Goal: Obtain resource: Download file/media

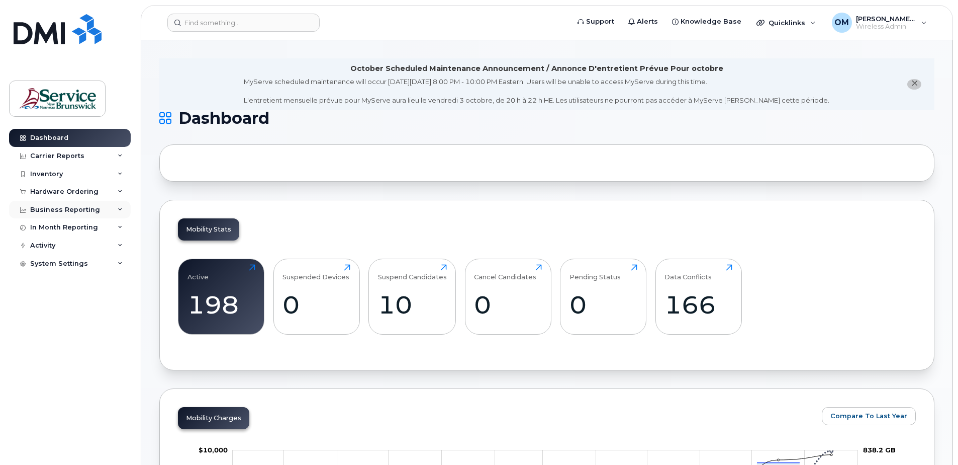
click at [64, 209] on div "Business Reporting" at bounding box center [65, 210] width 70 height 8
click at [64, 226] on div "In Month Reporting" at bounding box center [64, 227] width 68 height 8
click at [63, 194] on div "Hardware Ordering" at bounding box center [64, 192] width 68 height 8
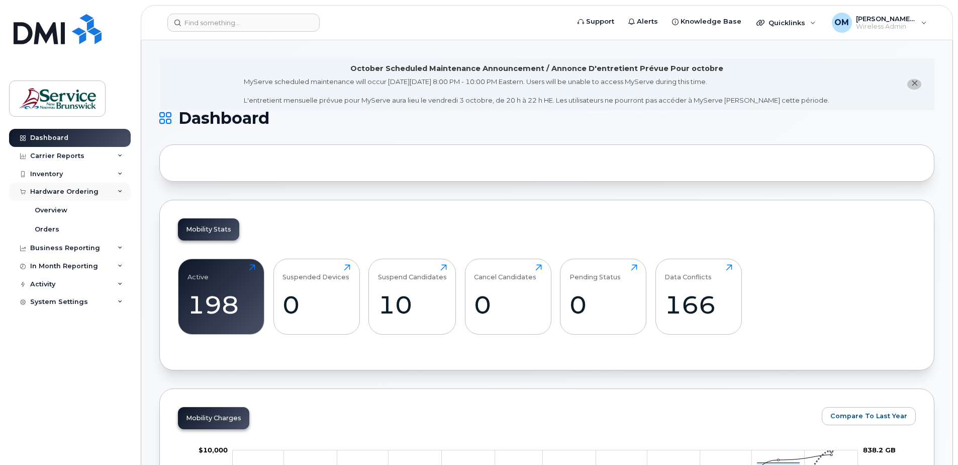
click at [63, 194] on div "Hardware Ordering" at bounding box center [64, 192] width 68 height 8
click at [60, 178] on div "Inventory" at bounding box center [70, 174] width 122 height 18
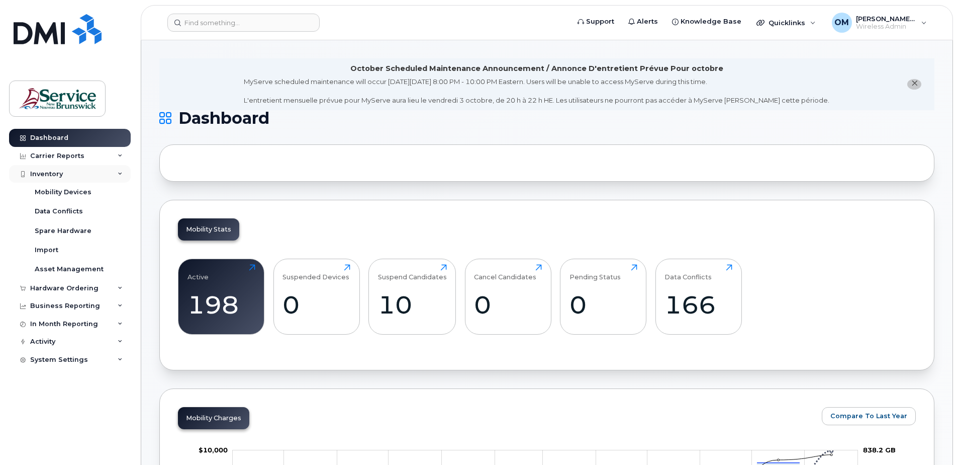
click at [60, 178] on div "Inventory" at bounding box center [70, 174] width 122 height 18
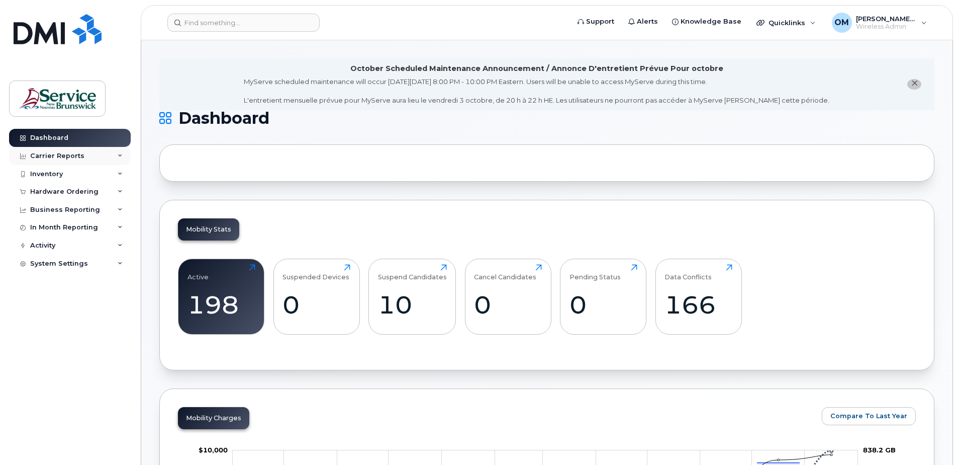
click at [71, 155] on div "Carrier Reports" at bounding box center [57, 156] width 54 height 8
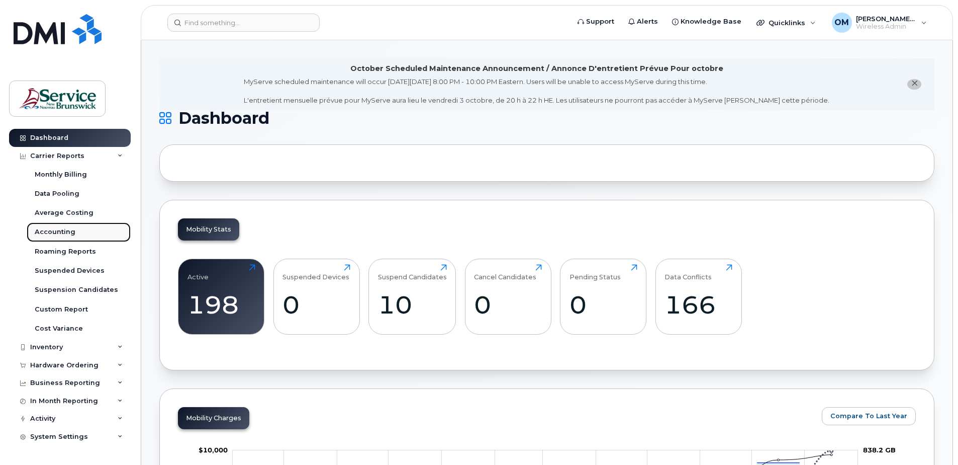
click at [60, 231] on div "Accounting" at bounding box center [55, 231] width 41 height 9
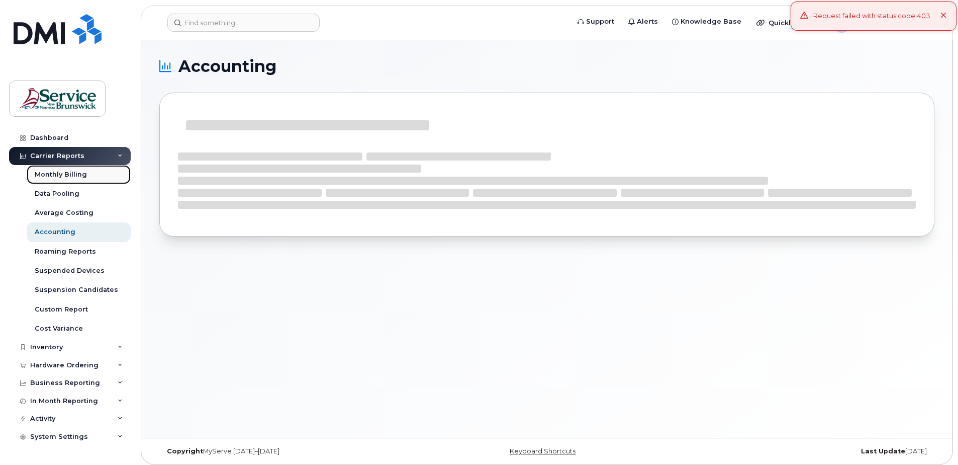
click at [78, 175] on div "Monthly Billing" at bounding box center [61, 174] width 52 height 9
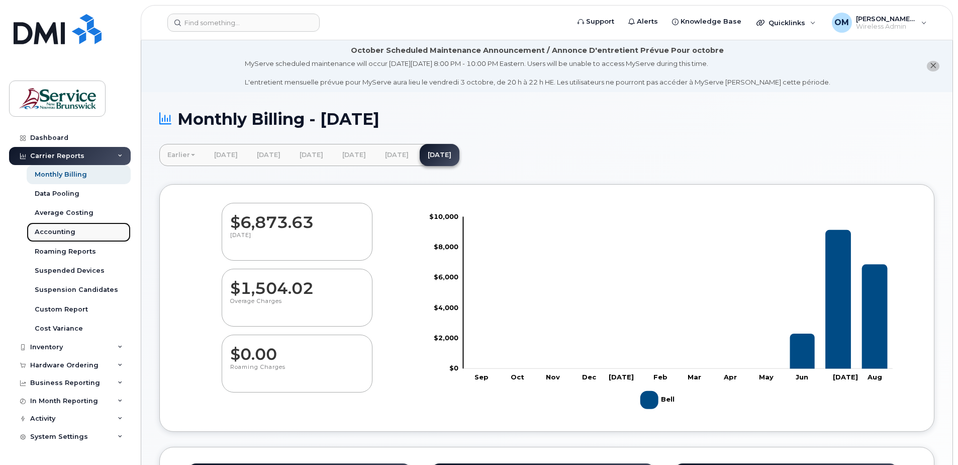
click at [71, 230] on div "Accounting" at bounding box center [55, 231] width 41 height 9
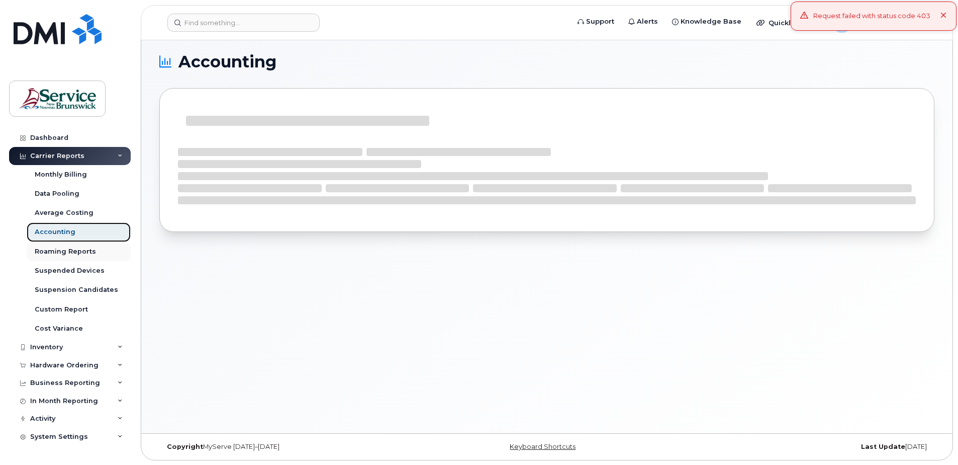
scroll to position [5, 0]
click at [102, 400] on div "In Month Reporting" at bounding box center [70, 401] width 122 height 18
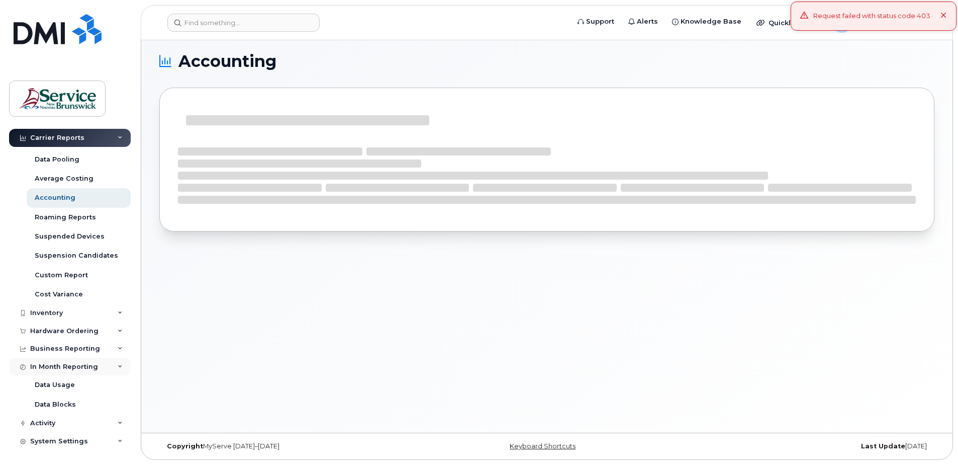
click at [104, 368] on div "In Month Reporting" at bounding box center [70, 367] width 122 height 18
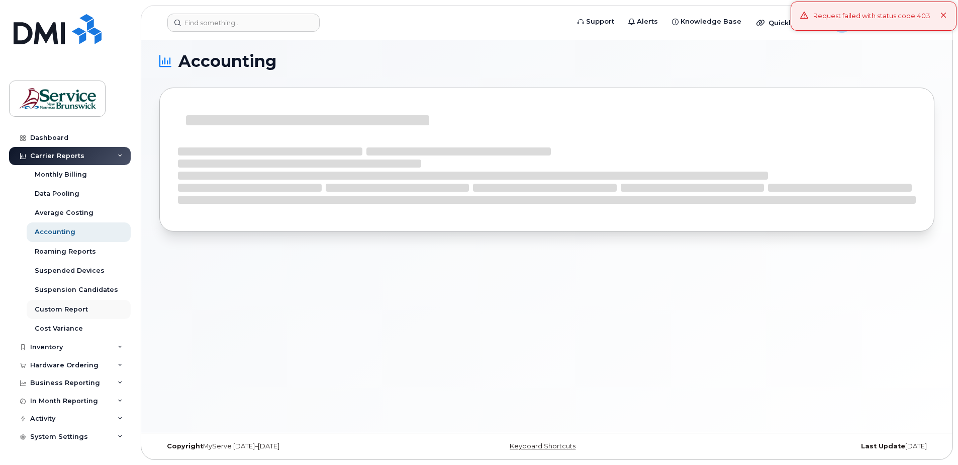
scroll to position [0, 0]
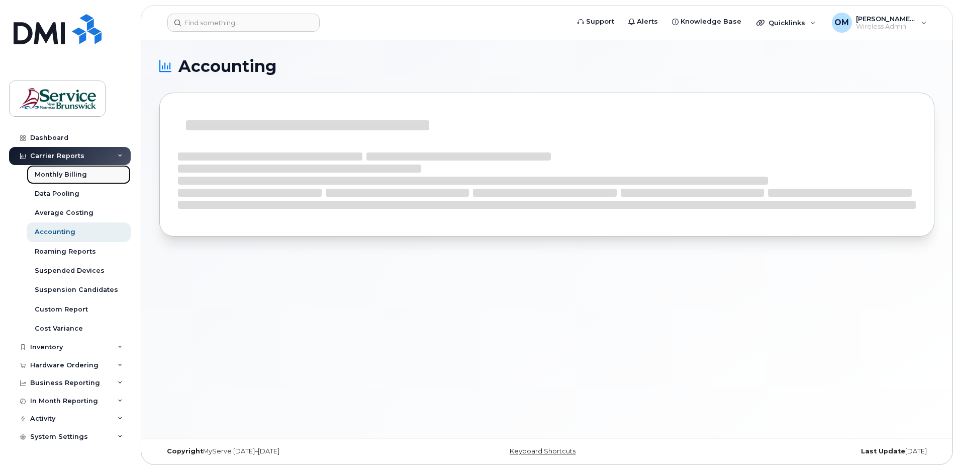
click at [80, 173] on div "Monthly Billing" at bounding box center [61, 174] width 52 height 9
click at [66, 174] on div "Monthly Billing" at bounding box center [61, 174] width 52 height 9
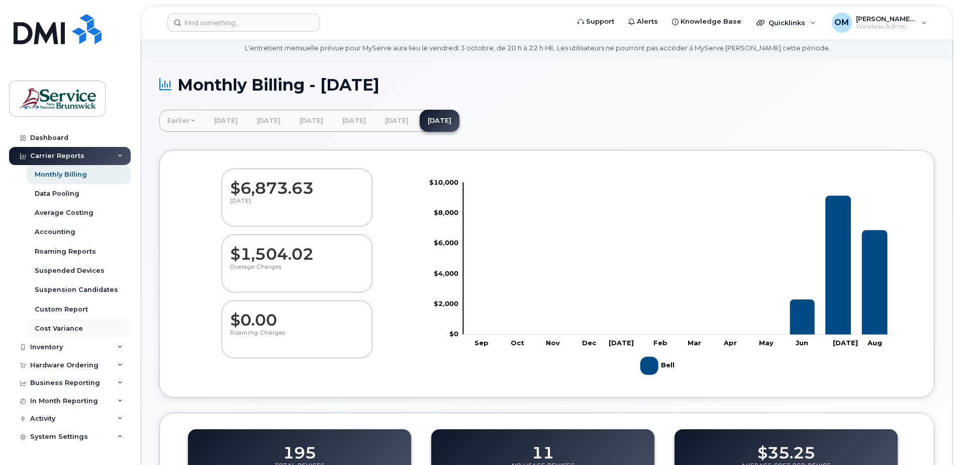
scroll to position [50, 0]
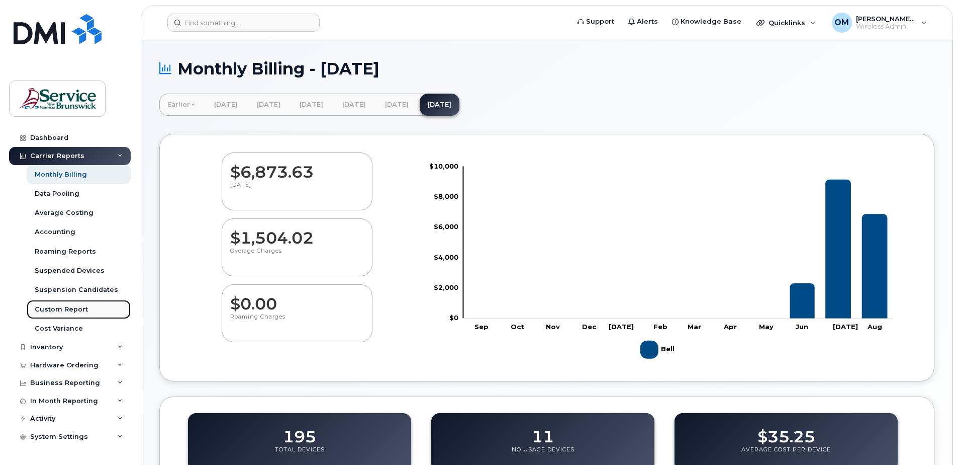
click at [80, 309] on div "Custom Report" at bounding box center [61, 309] width 53 height 9
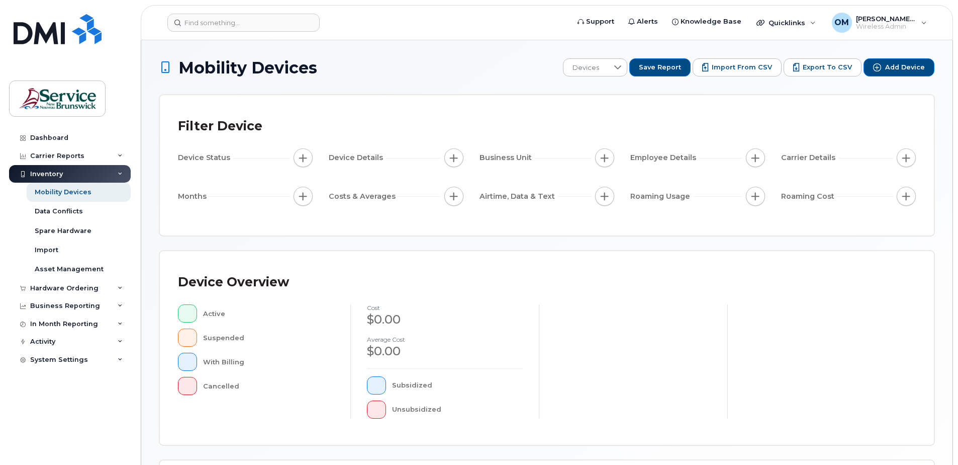
click at [120, 175] on icon at bounding box center [120, 173] width 5 height 5
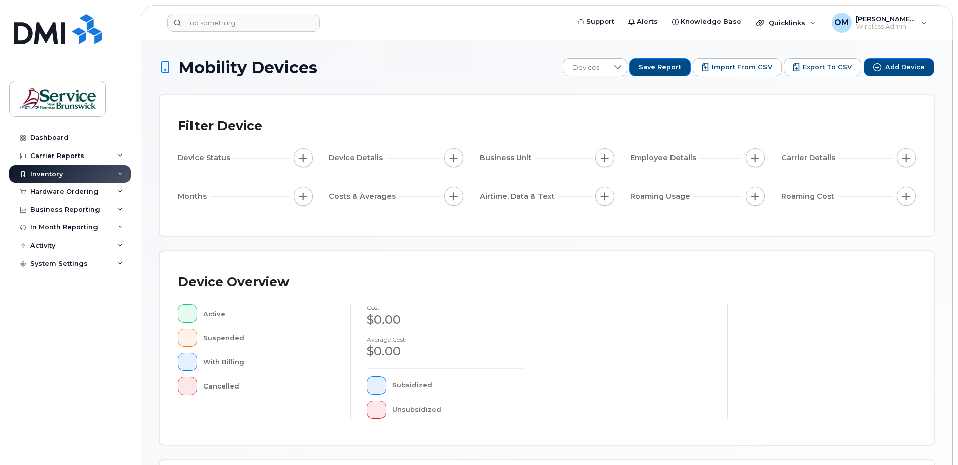
click at [113, 181] on div "Inventory" at bounding box center [70, 174] width 122 height 18
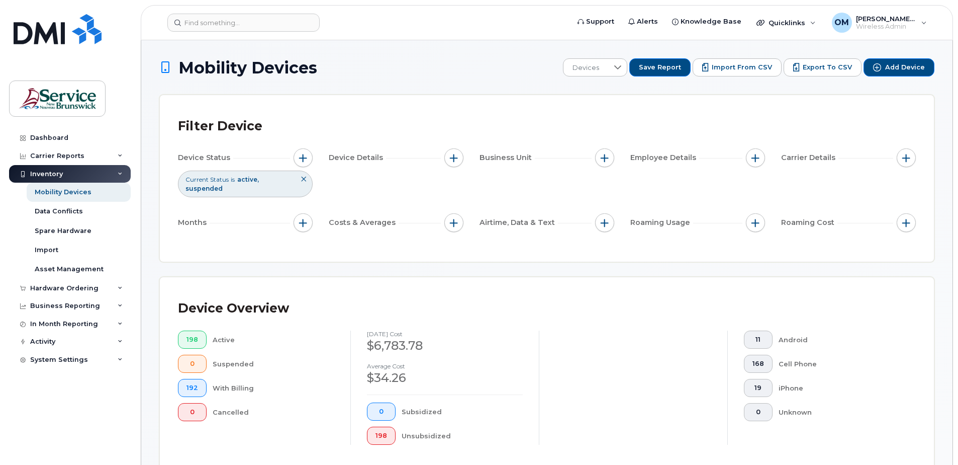
click at [115, 171] on div "Inventory" at bounding box center [70, 174] width 122 height 18
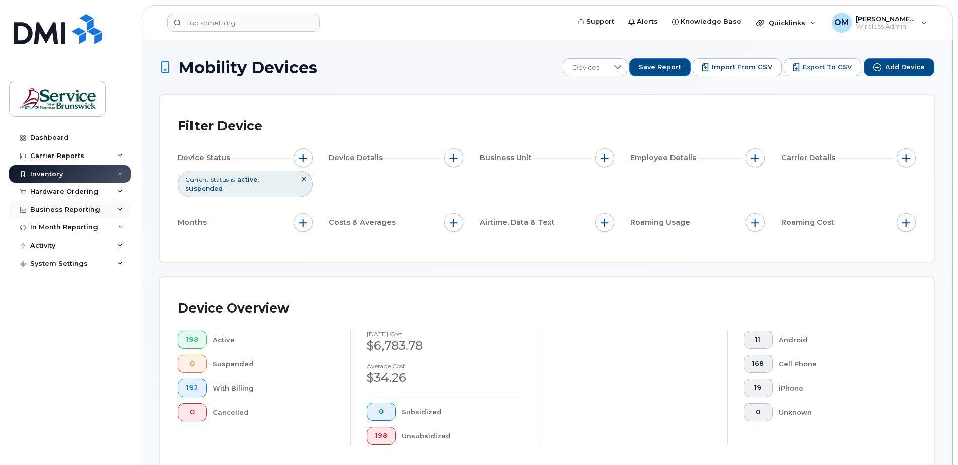
click at [122, 209] on icon at bounding box center [120, 209] width 5 height 5
click at [122, 210] on icon at bounding box center [120, 209] width 5 height 5
click at [121, 193] on icon at bounding box center [120, 191] width 5 height 5
click at [121, 192] on icon at bounding box center [120, 191] width 5 height 5
click at [119, 155] on icon at bounding box center [120, 155] width 5 height 5
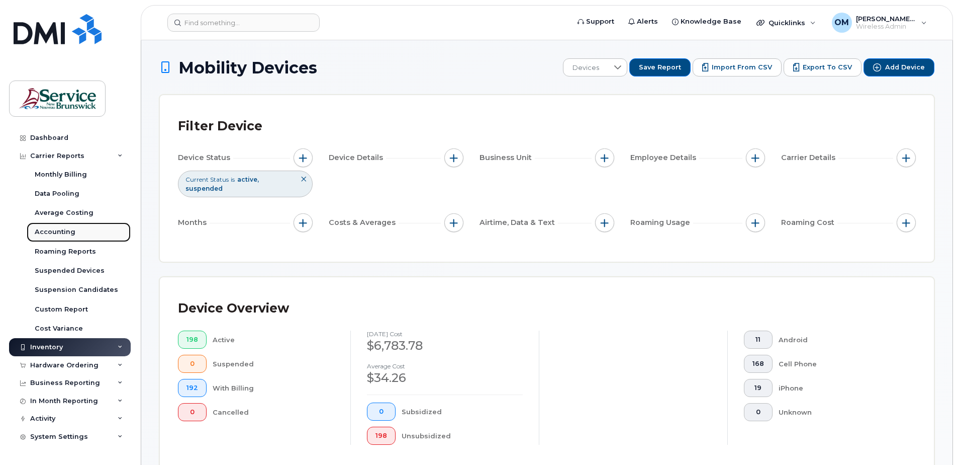
click at [63, 233] on div "Accounting" at bounding box center [55, 231] width 41 height 9
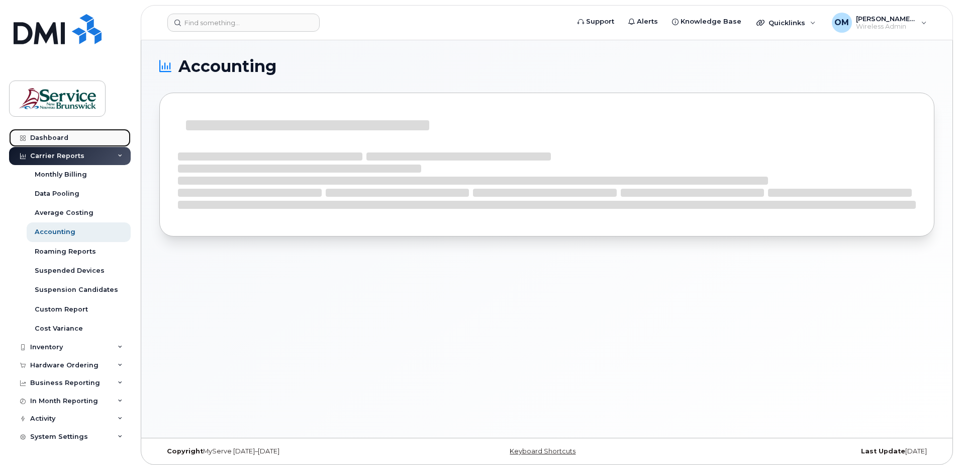
click at [63, 138] on div "Dashboard" at bounding box center [49, 138] width 38 height 8
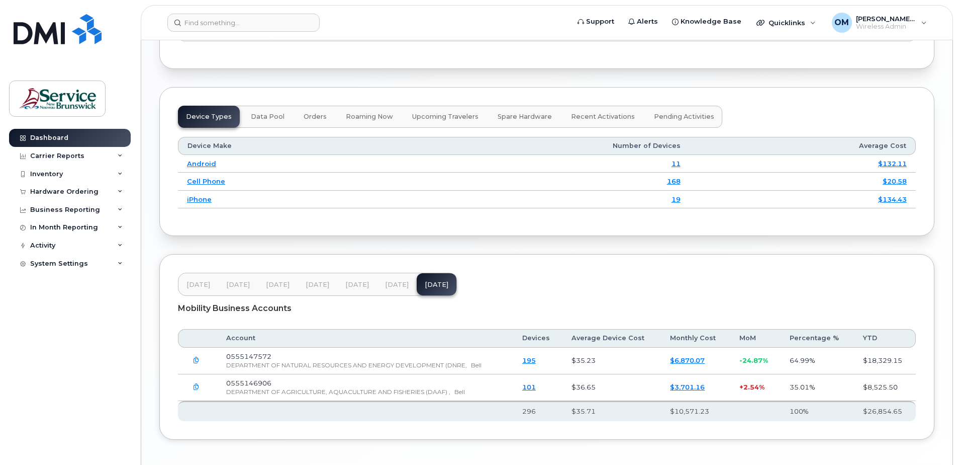
scroll to position [1106, 0]
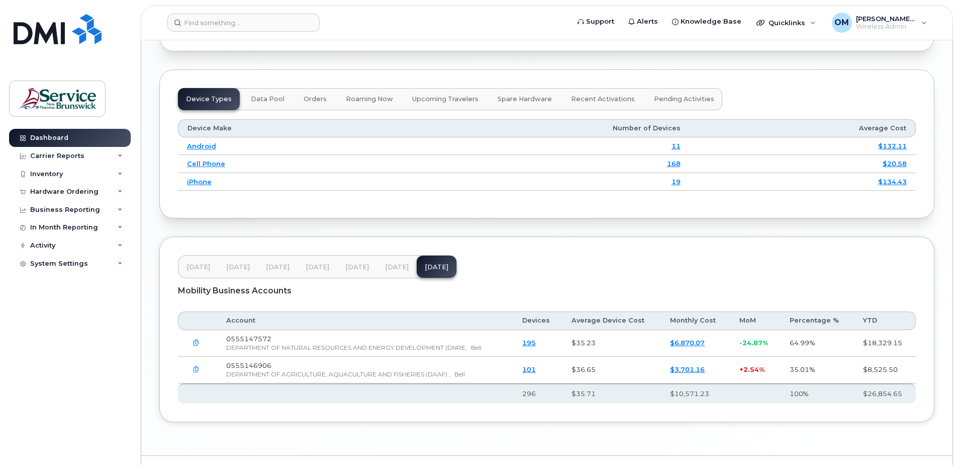
click at [683, 341] on link "$6,870.07" at bounding box center [687, 342] width 35 height 8
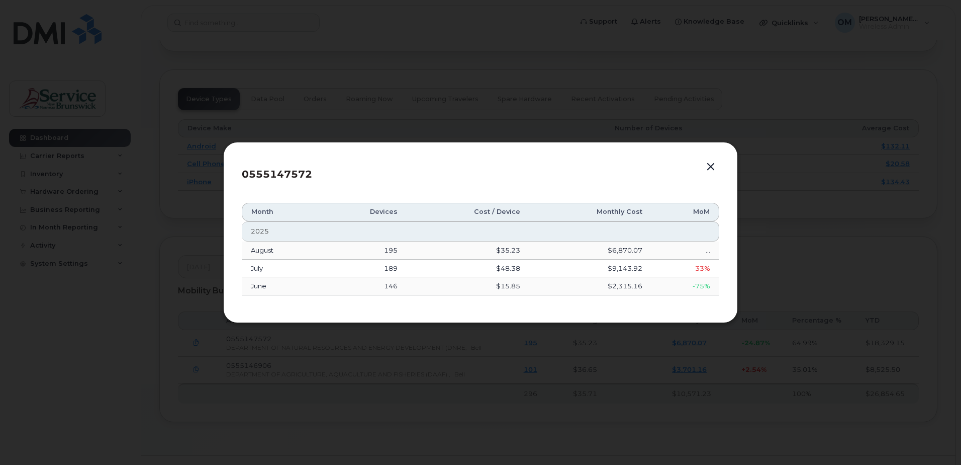
click at [324, 250] on td "195" at bounding box center [363, 250] width 87 height 18
click at [710, 165] on button "button" at bounding box center [710, 167] width 15 height 14
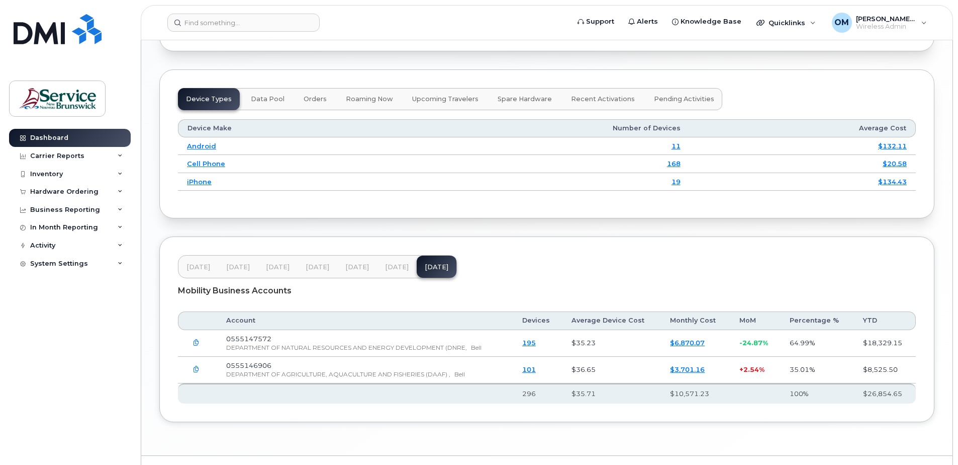
click at [195, 342] on icon "button" at bounding box center [196, 342] width 7 height 7
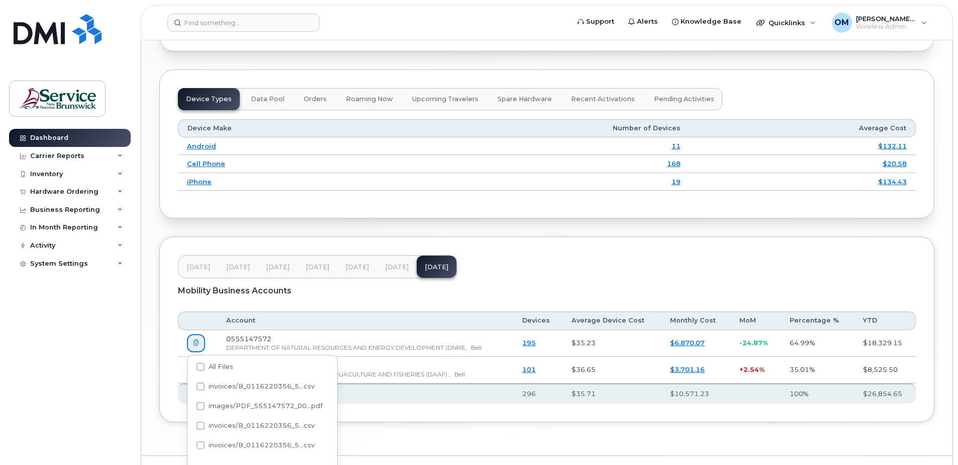
scroll to position [1133, 0]
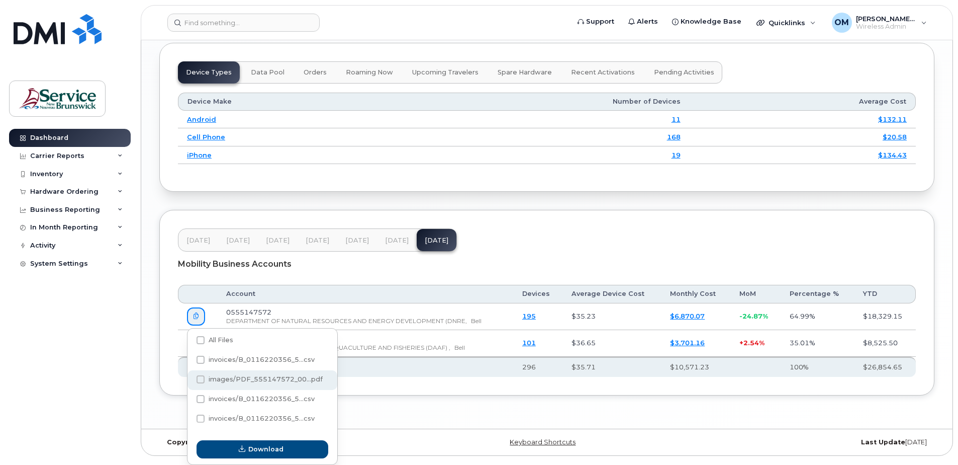
click at [201, 378] on span at bounding box center [201, 379] width 8 height 8
click at [190, 378] on input "images/PDF_555147572_00...pdf" at bounding box center [187, 379] width 5 height 5
checkbox input "true"
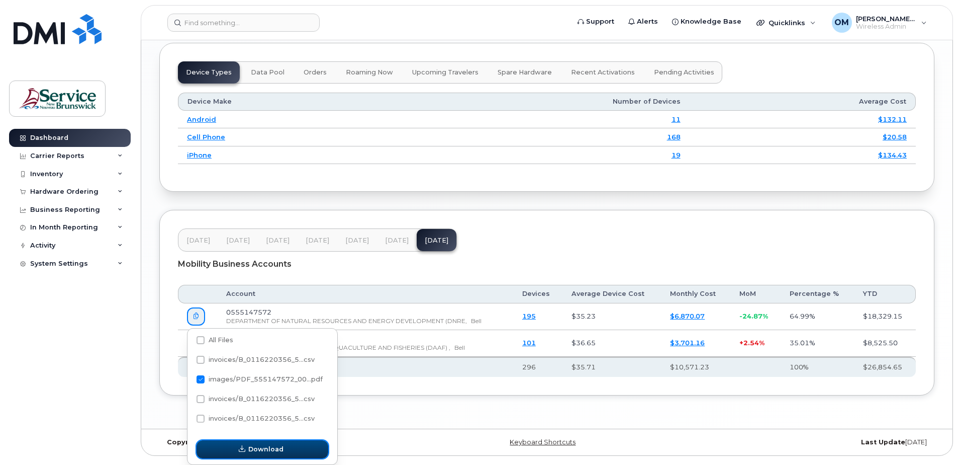
click at [261, 449] on span "Download" at bounding box center [265, 449] width 35 height 10
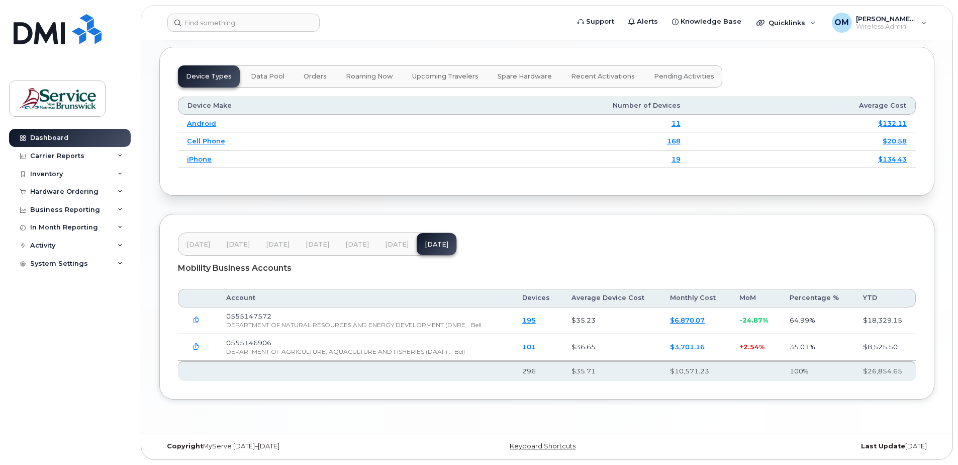
scroll to position [1129, 0]
click at [196, 345] on icon "button" at bounding box center [196, 346] width 7 height 7
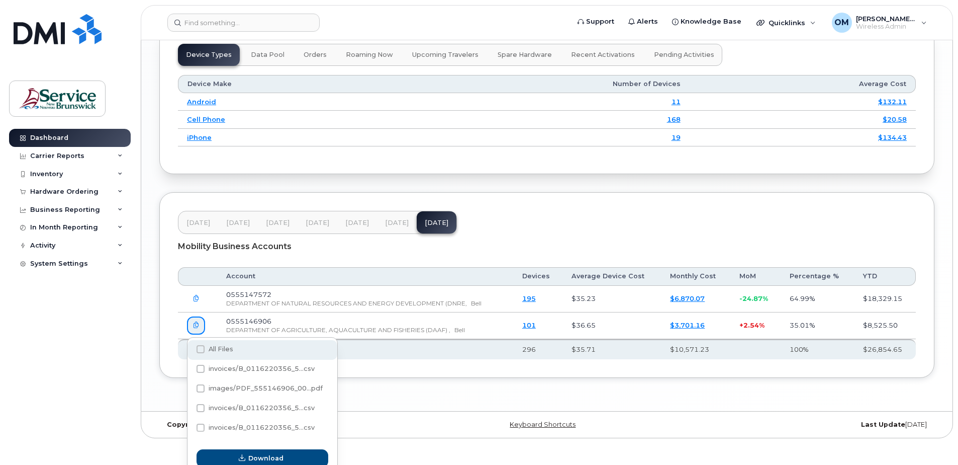
scroll to position [1160, 0]
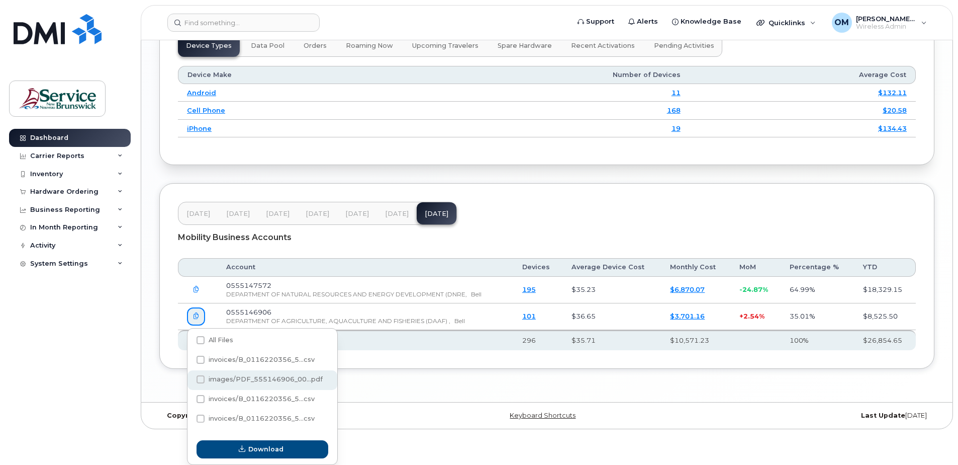
click at [202, 380] on span at bounding box center [201, 379] width 8 height 8
click at [190, 380] on input "images/PDF_555146906_00...pdf" at bounding box center [187, 379] width 5 height 5
checkbox input "true"
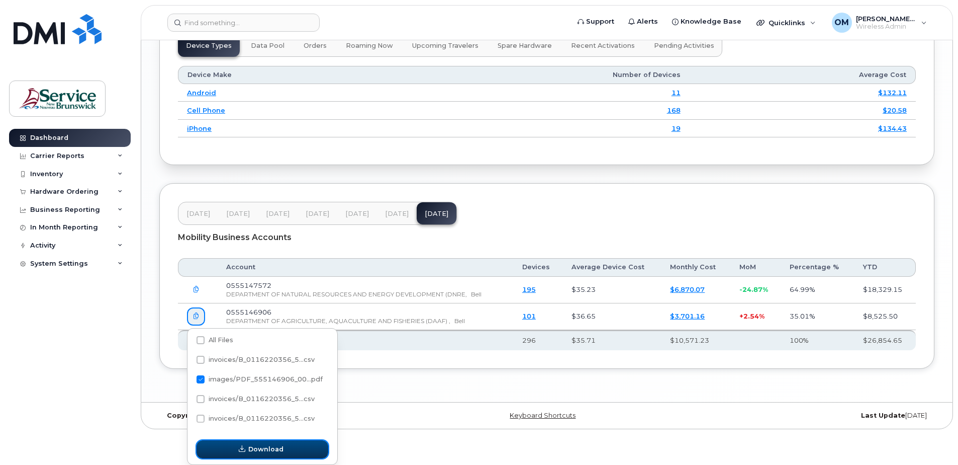
click at [272, 454] on button "Download" at bounding box center [263, 449] width 132 height 18
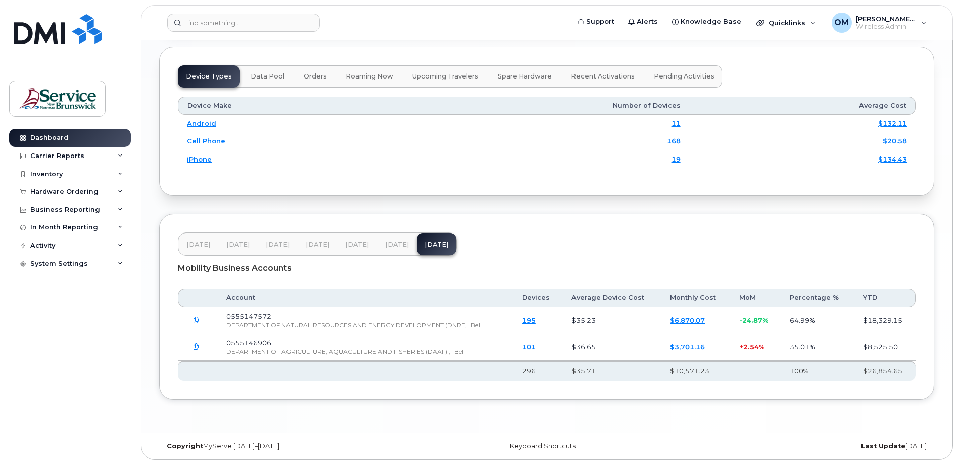
scroll to position [1129, 0]
click at [197, 318] on icon "button" at bounding box center [196, 320] width 7 height 7
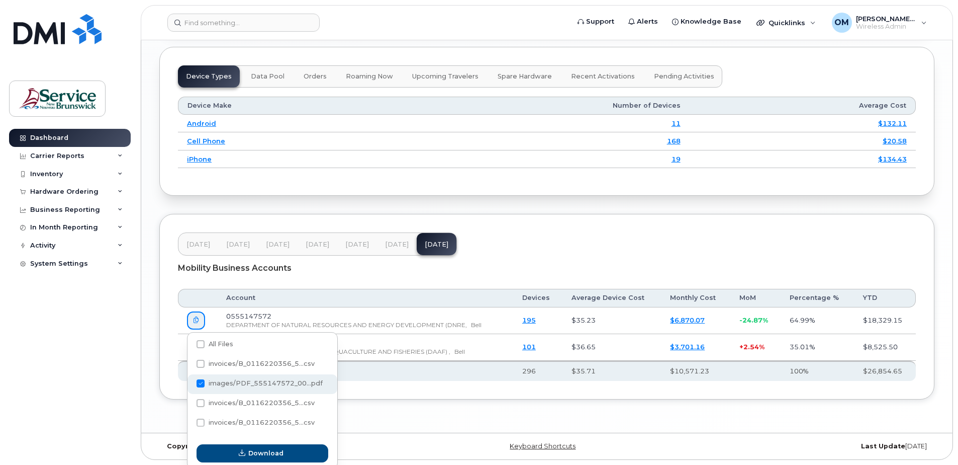
click at [199, 380] on span at bounding box center [201, 383] width 8 height 8
click at [190, 381] on input "images/PDF_555147572_00...pdf" at bounding box center [187, 383] width 5 height 5
checkbox input "false"
click at [200, 345] on span at bounding box center [201, 344] width 8 height 8
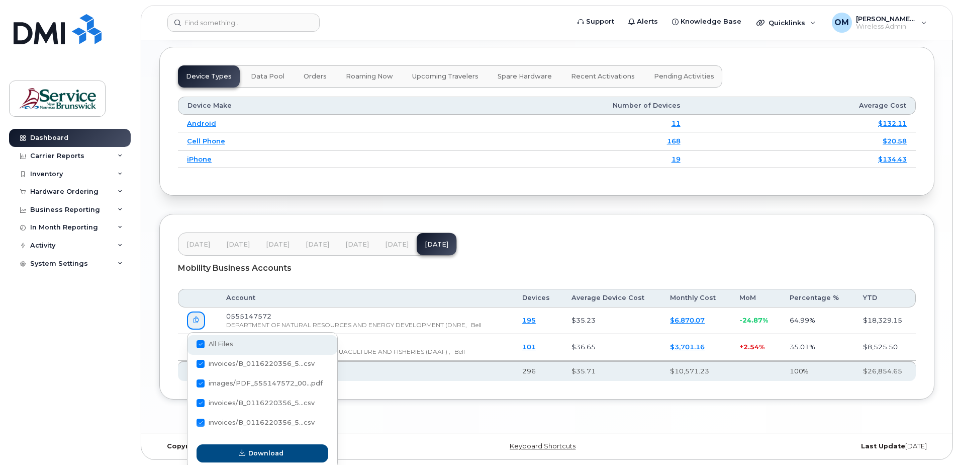
click at [190, 345] on input "All Files" at bounding box center [187, 344] width 5 height 5
checkbox input "true"
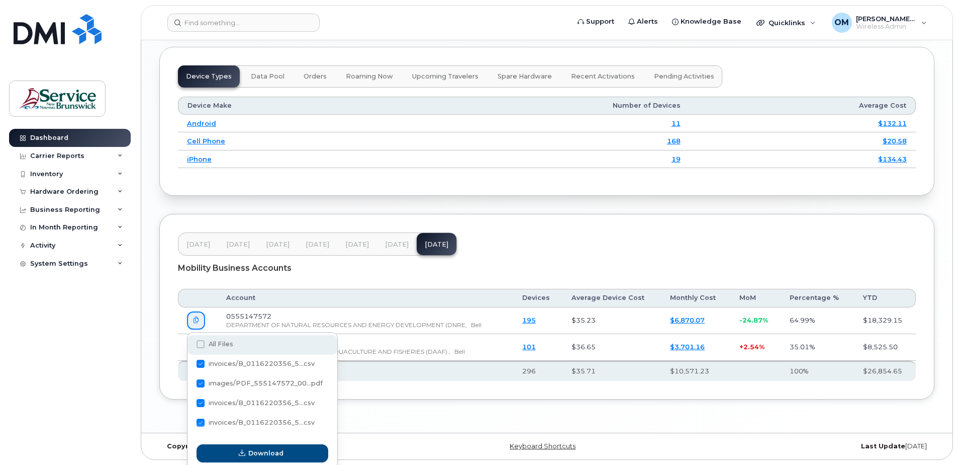
checkbox input "true"
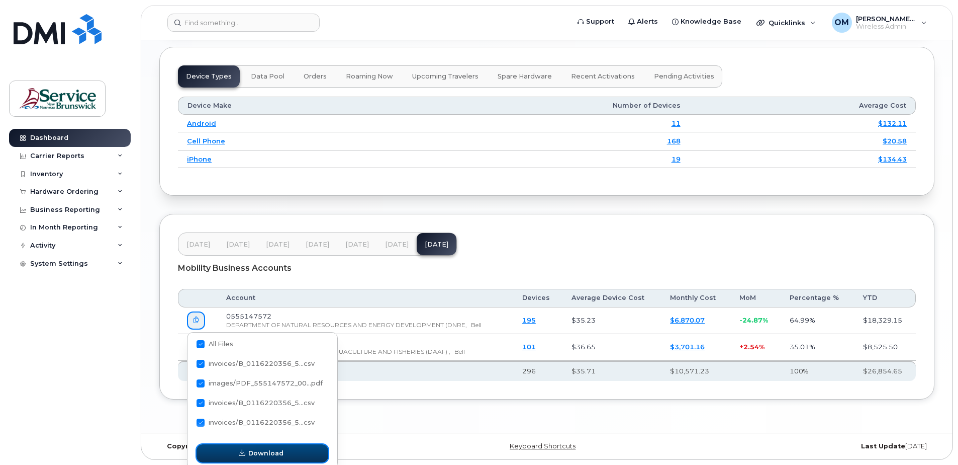
click at [273, 454] on span "Download" at bounding box center [265, 453] width 35 height 10
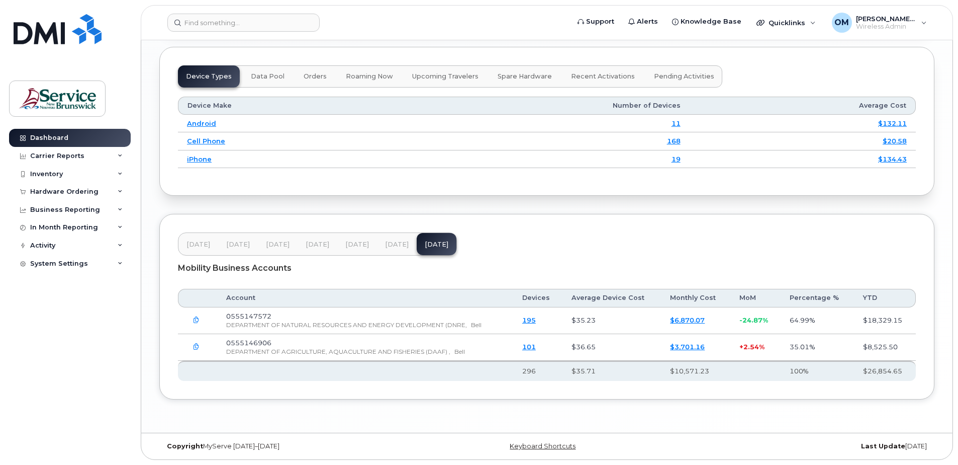
click at [194, 321] on icon "button" at bounding box center [196, 320] width 7 height 7
